Goal: Task Accomplishment & Management: Manage account settings

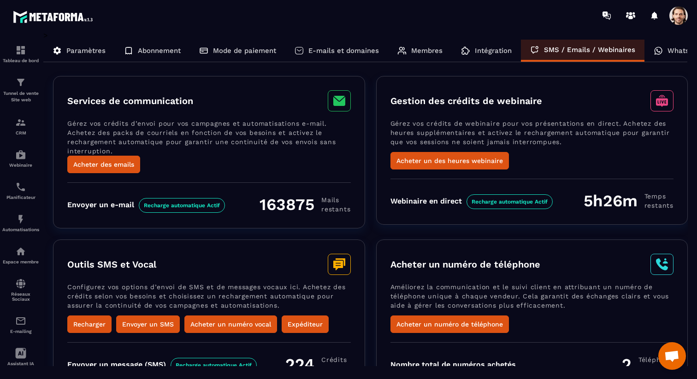
click at [681, 18] on span at bounding box center [678, 15] width 18 height 18
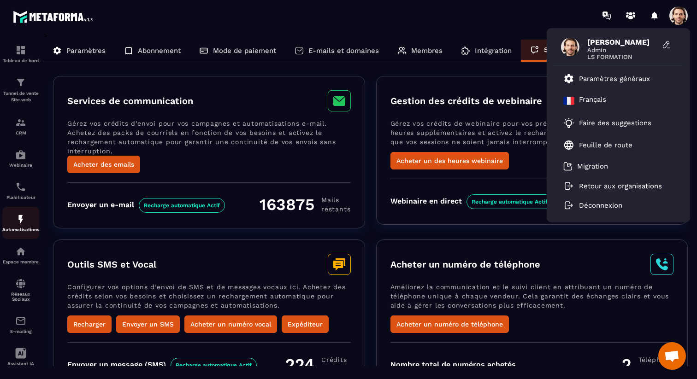
click at [20, 225] on img at bounding box center [20, 219] width 11 height 11
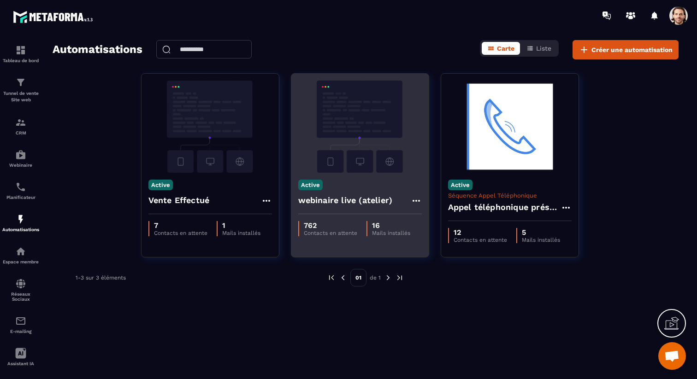
click at [366, 200] on h4 "webinaire live (atelier)" at bounding box center [345, 200] width 94 height 13
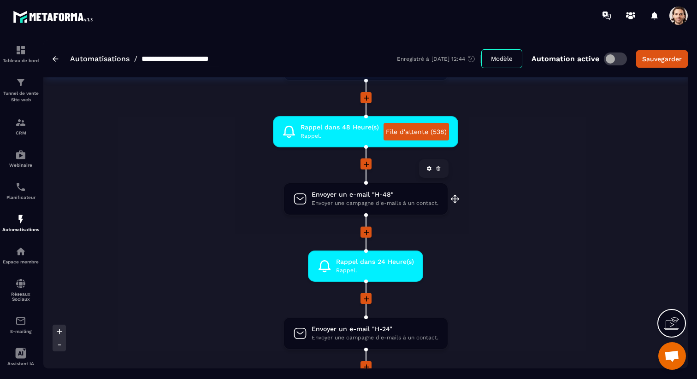
scroll to position [257, 0]
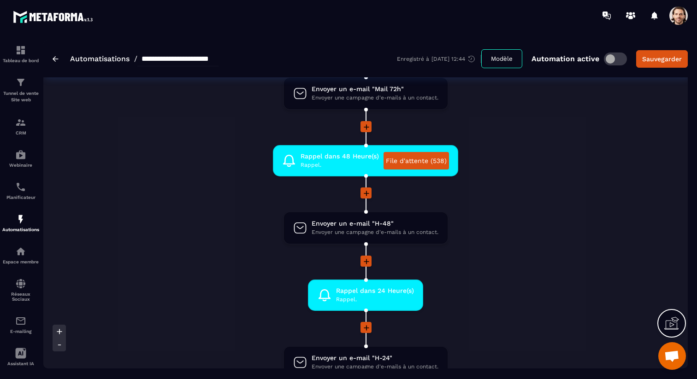
drag, startPoint x: 696, startPoint y: 15, endPoint x: 678, endPoint y: 17, distance: 18.1
click at [695, 15] on html "**********" at bounding box center [348, 189] width 697 height 379
click at [678, 18] on span at bounding box center [678, 15] width 18 height 18
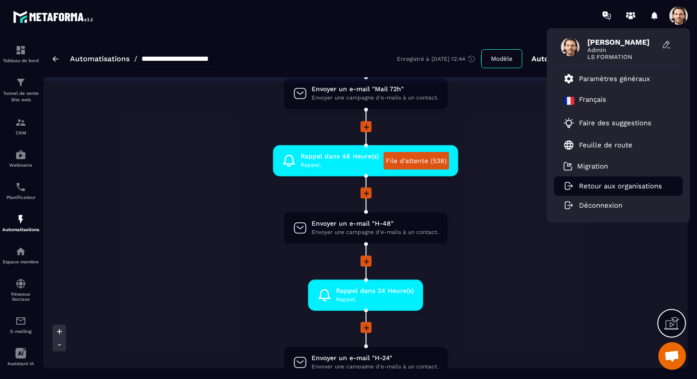
click at [634, 187] on p "Retour aux organisations" at bounding box center [620, 186] width 83 height 8
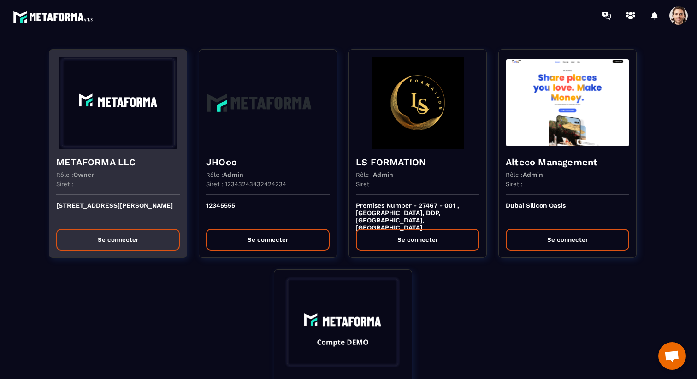
click at [94, 177] on span "Owner" at bounding box center [83, 174] width 21 height 7
